Goal: Task Accomplishment & Management: Manage account settings

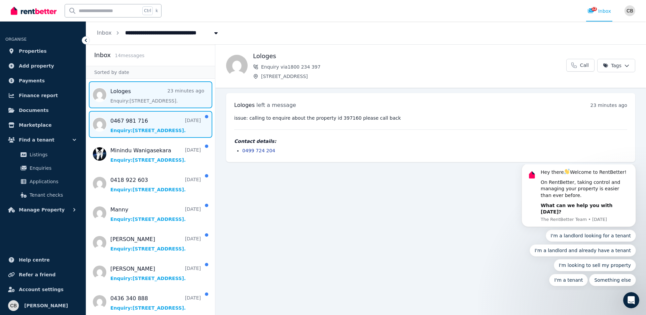
click at [135, 125] on span "Message list" at bounding box center [150, 124] width 129 height 27
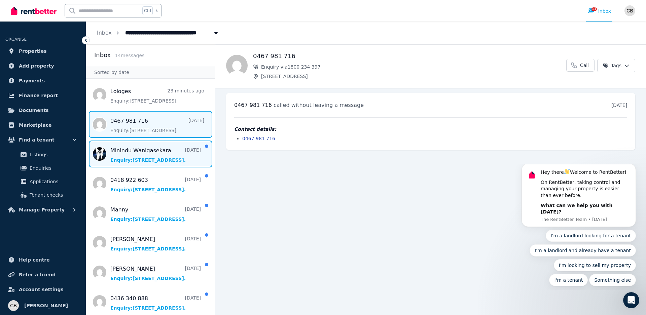
click at [137, 156] on span "Message list" at bounding box center [150, 154] width 129 height 27
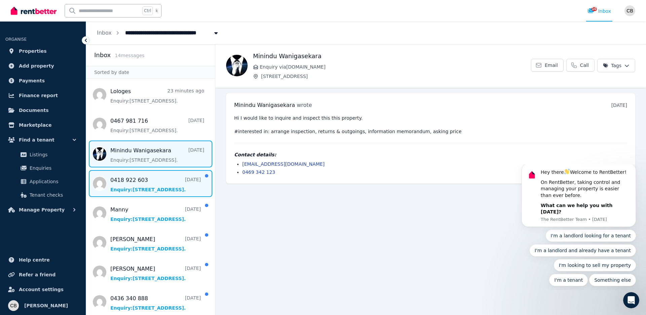
click at [139, 185] on span "Message list" at bounding box center [150, 183] width 129 height 27
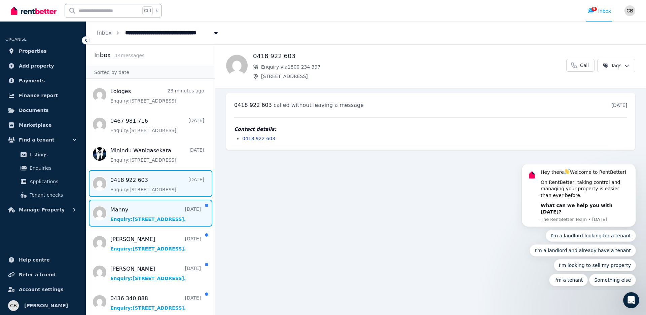
click at [133, 213] on span "Message list" at bounding box center [150, 213] width 129 height 27
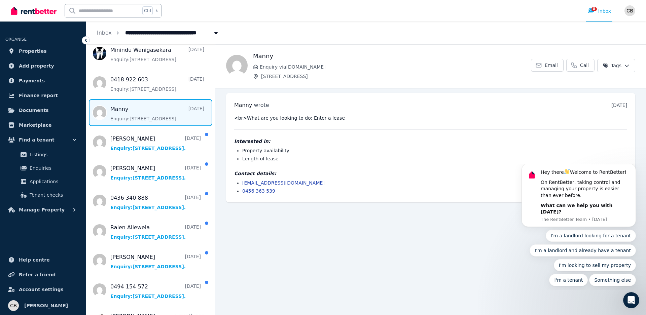
scroll to position [101, 0]
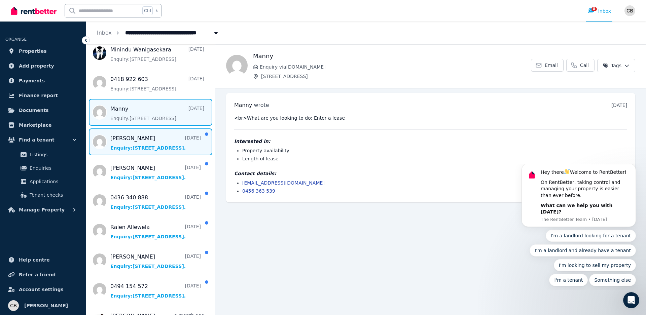
click at [139, 139] on span "Message list" at bounding box center [150, 142] width 129 height 27
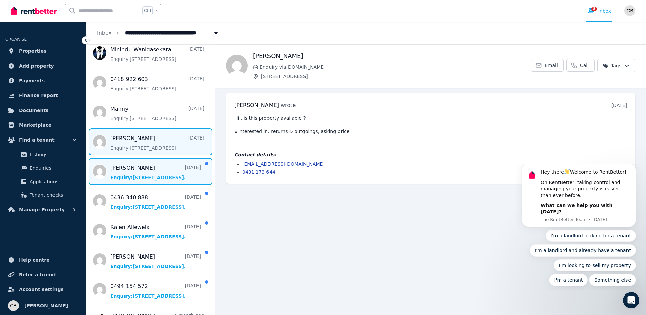
click at [145, 172] on span "Message list" at bounding box center [150, 171] width 129 height 27
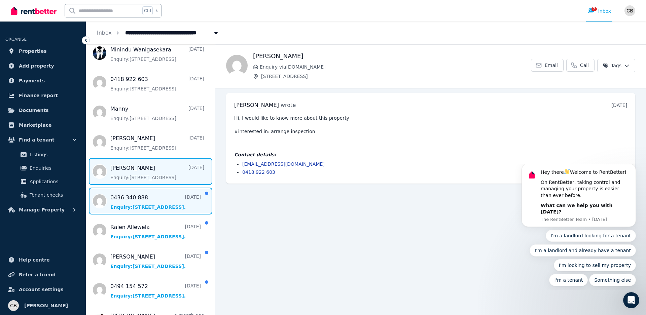
click at [139, 205] on span "Message list" at bounding box center [150, 201] width 129 height 27
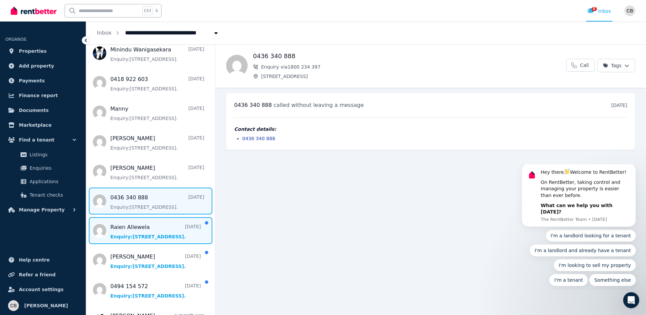
click at [135, 236] on span "Message list" at bounding box center [150, 230] width 129 height 27
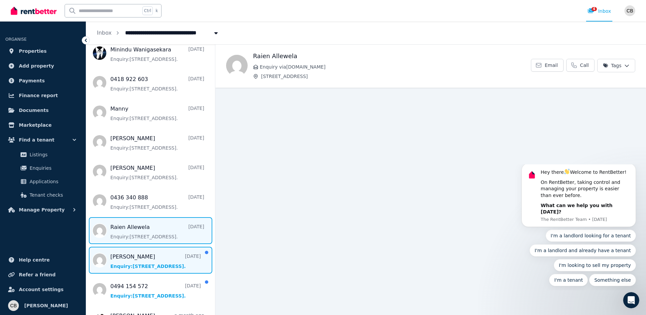
click at [135, 260] on span "Message list" at bounding box center [150, 260] width 129 height 27
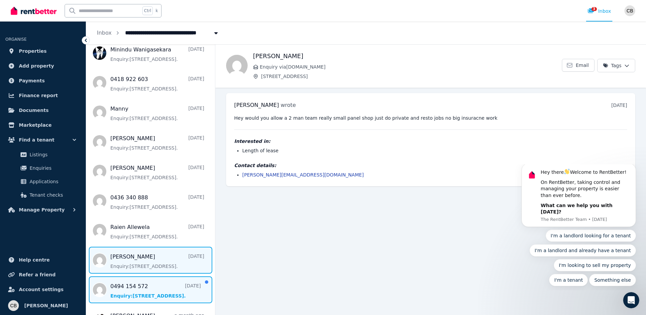
click at [132, 286] on span "Message list" at bounding box center [150, 290] width 129 height 27
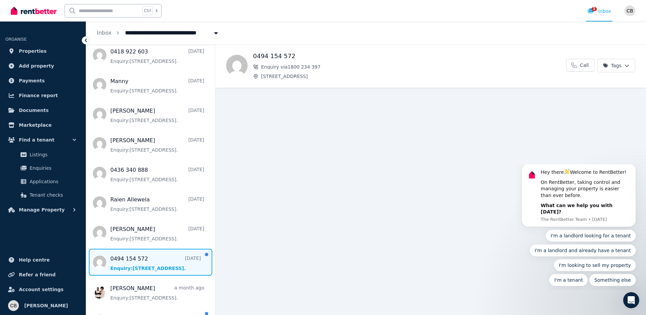
scroll to position [181, 0]
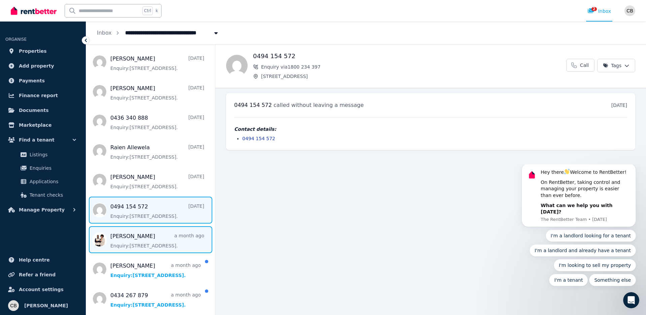
click at [130, 238] on span "Message list" at bounding box center [150, 240] width 129 height 27
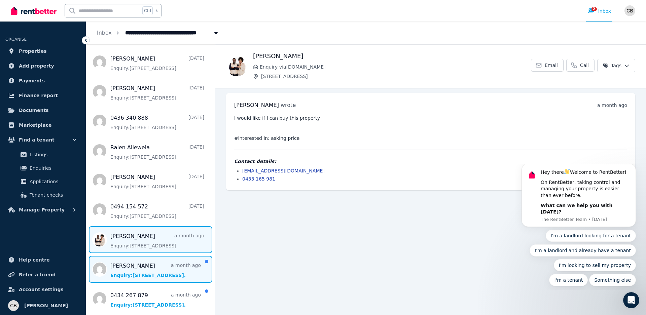
click at [135, 266] on span "Message list" at bounding box center [150, 269] width 129 height 27
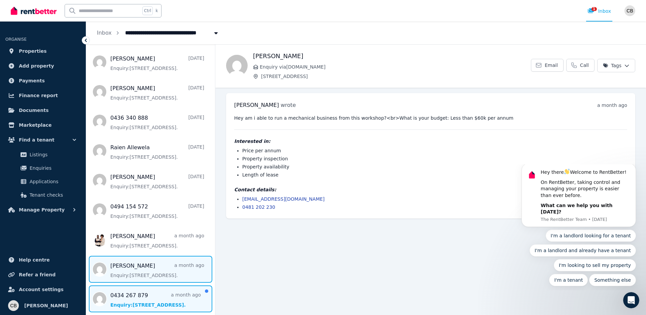
click at [130, 292] on span "Message list" at bounding box center [150, 299] width 129 height 27
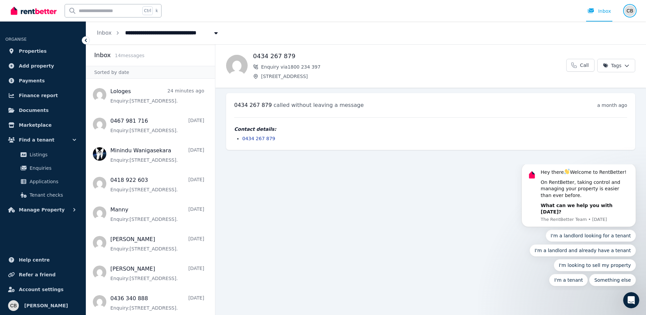
click at [630, 8] on img "button" at bounding box center [630, 10] width 11 height 11
click at [597, 86] on span "Logout" at bounding box center [603, 89] width 65 height 12
